Goal: Communication & Community: Answer question/provide support

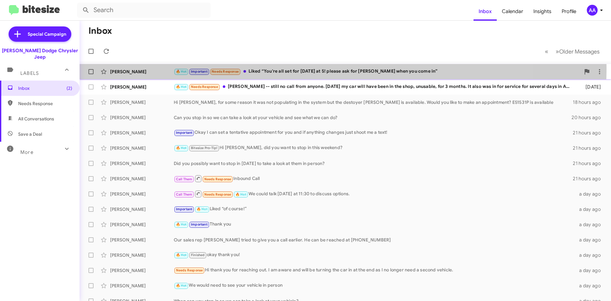
click at [287, 68] on div "🔥 Hot Important Needs Response Liked “You're all set for [DATE] at 5! please as…" at bounding box center [377, 71] width 406 height 7
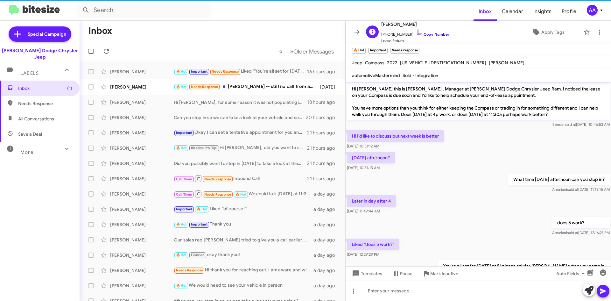
scroll to position [38, 0]
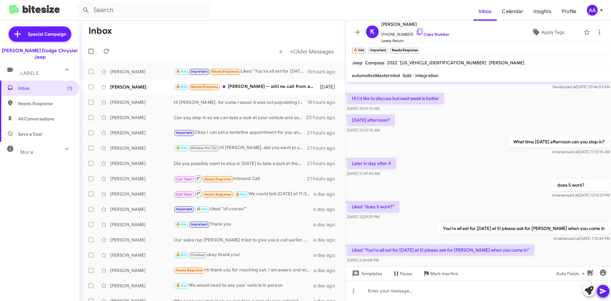
click at [446, 178] on div "does 5 work? [PERSON_NAME] said at [DATE] 12:16:21 PM" at bounding box center [477, 189] width 265 height 22
click at [355, 33] on icon at bounding box center [357, 32] width 8 height 8
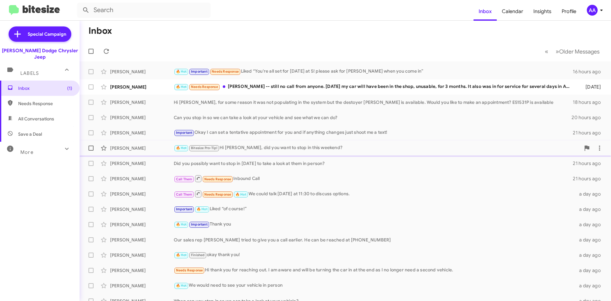
click at [318, 149] on div "🔥 Hot Bitesize Pro-Tip! Hi [PERSON_NAME], did you want to stop in this weekend?" at bounding box center [377, 147] width 406 height 7
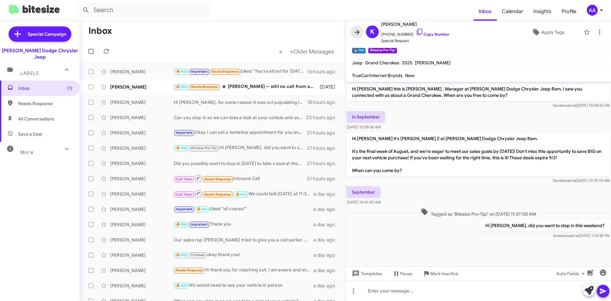
click at [359, 29] on icon at bounding box center [357, 32] width 8 height 8
